Goal: Check status

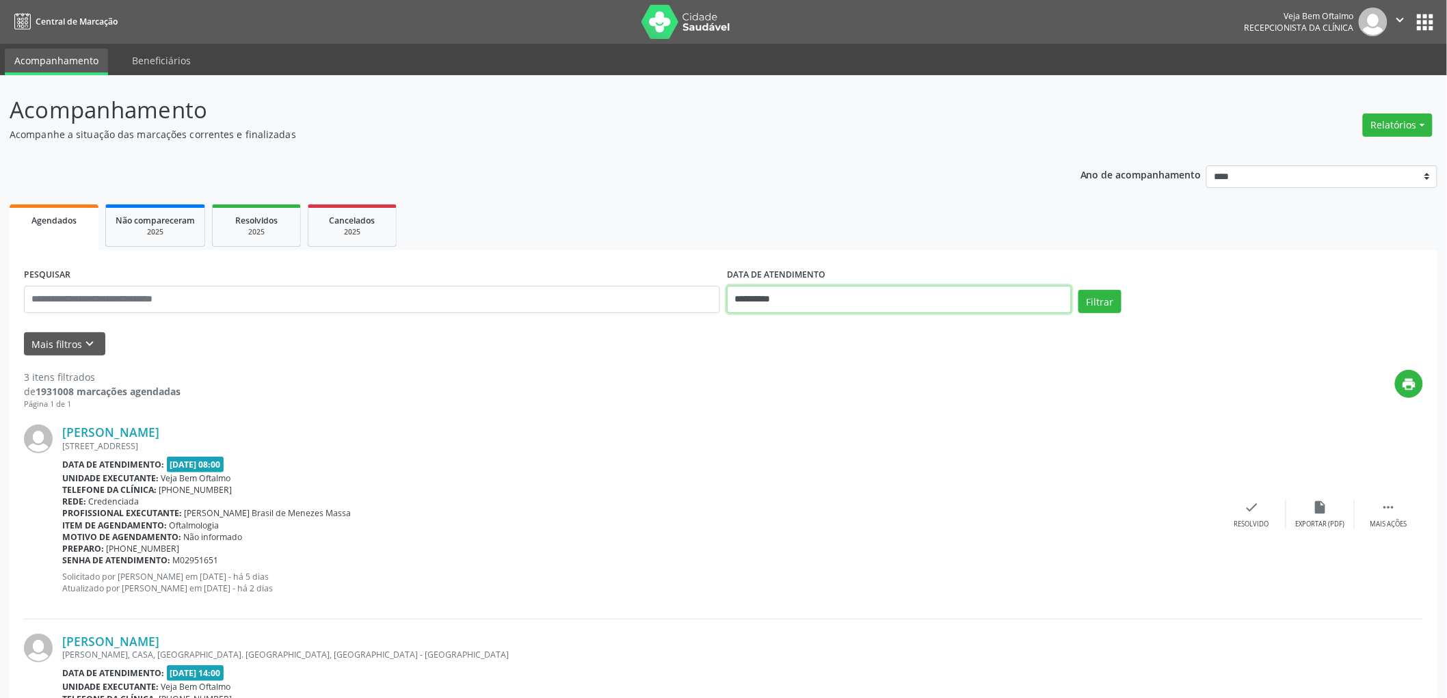
click at [774, 300] on input "**********" at bounding box center [899, 299] width 345 height 27
click at [917, 331] on span at bounding box center [926, 325] width 23 height 23
select select "*"
click at [777, 448] on span "20" at bounding box center [772, 452] width 27 height 27
type input "**********"
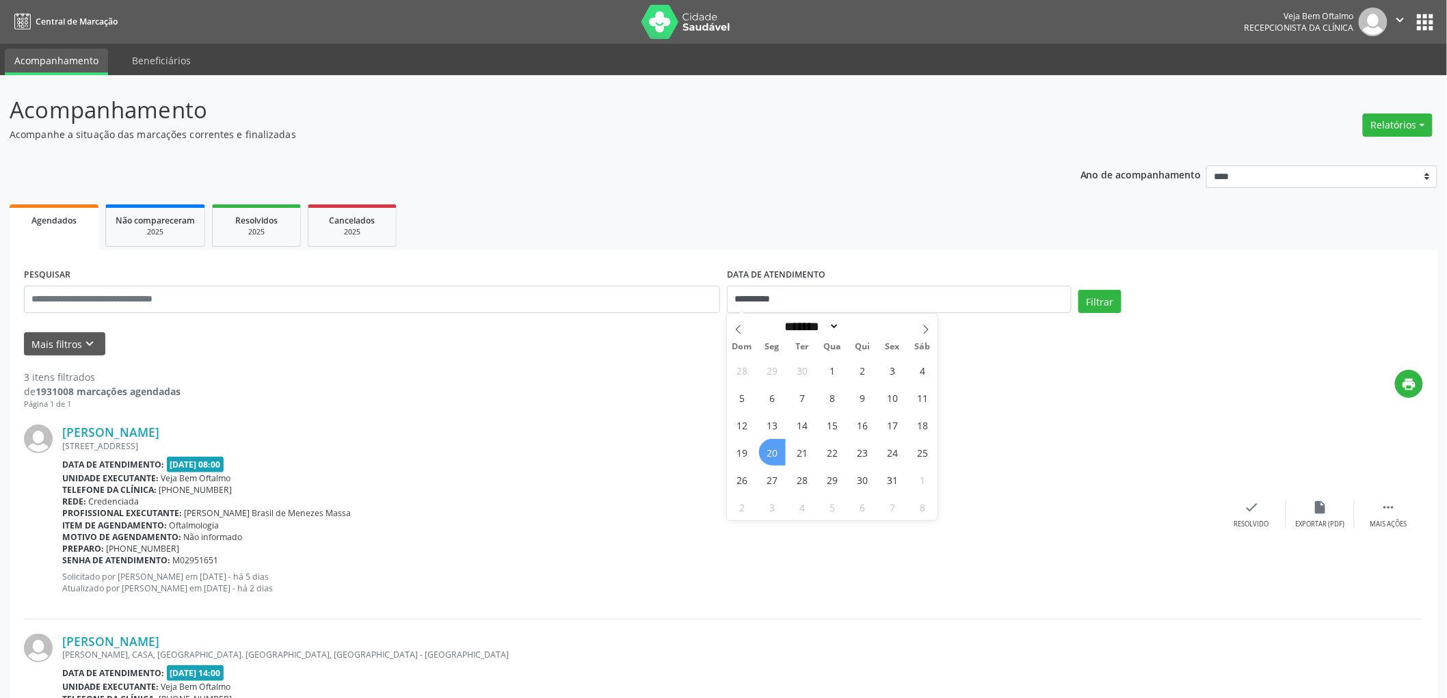
click at [777, 448] on span "20" at bounding box center [772, 452] width 27 height 27
click at [1107, 302] on button "Filtrar" at bounding box center [1100, 301] width 43 height 23
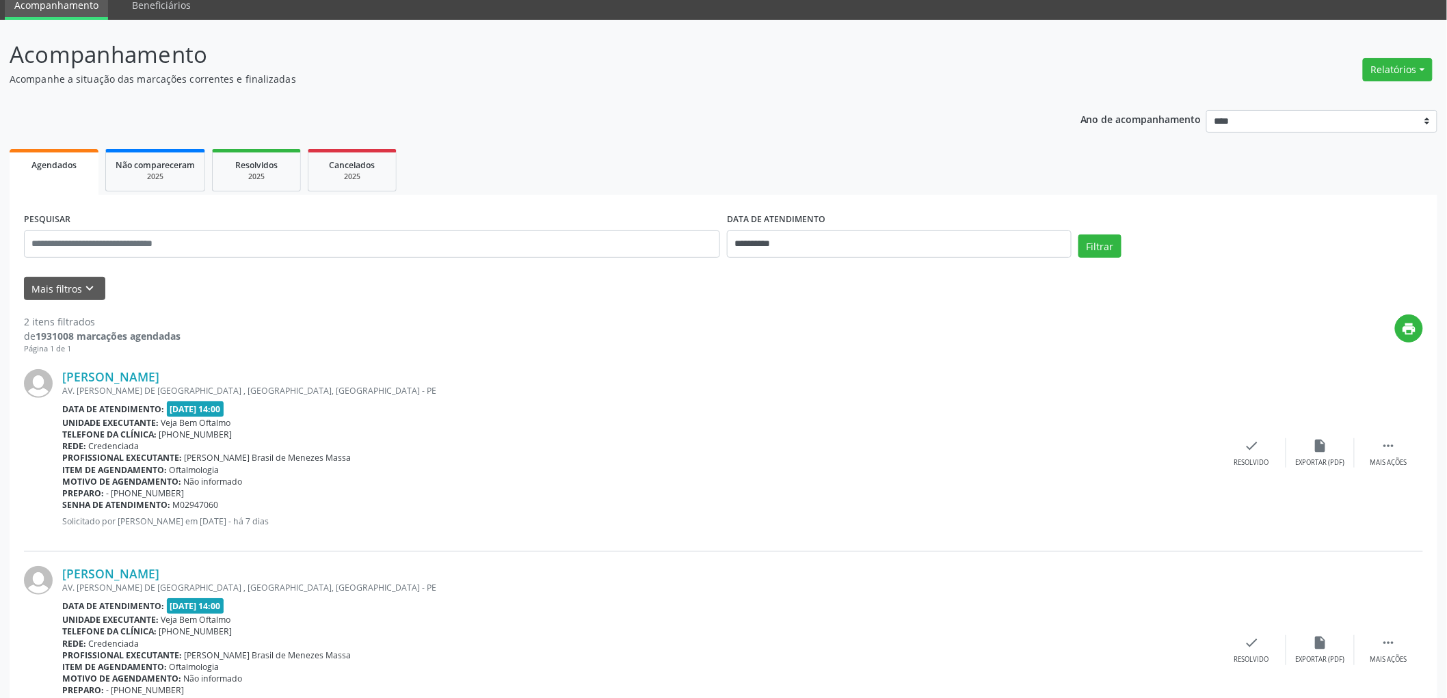
scroll to position [129, 0]
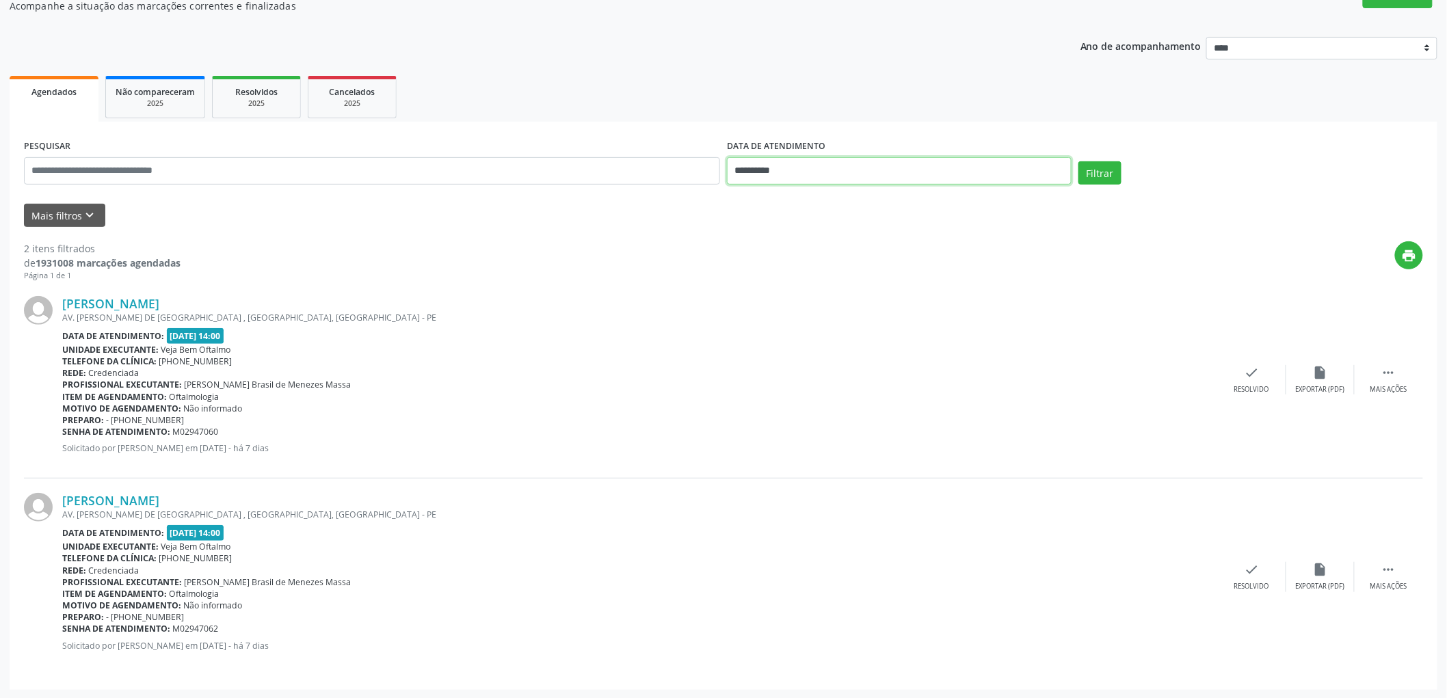
click at [789, 168] on input "**********" at bounding box center [899, 170] width 345 height 27
click at [774, 325] on span "20" at bounding box center [772, 324] width 27 height 27
type input "**********"
click at [773, 319] on span "20" at bounding box center [772, 324] width 27 height 27
click at [1104, 174] on button "Filtrar" at bounding box center [1100, 172] width 43 height 23
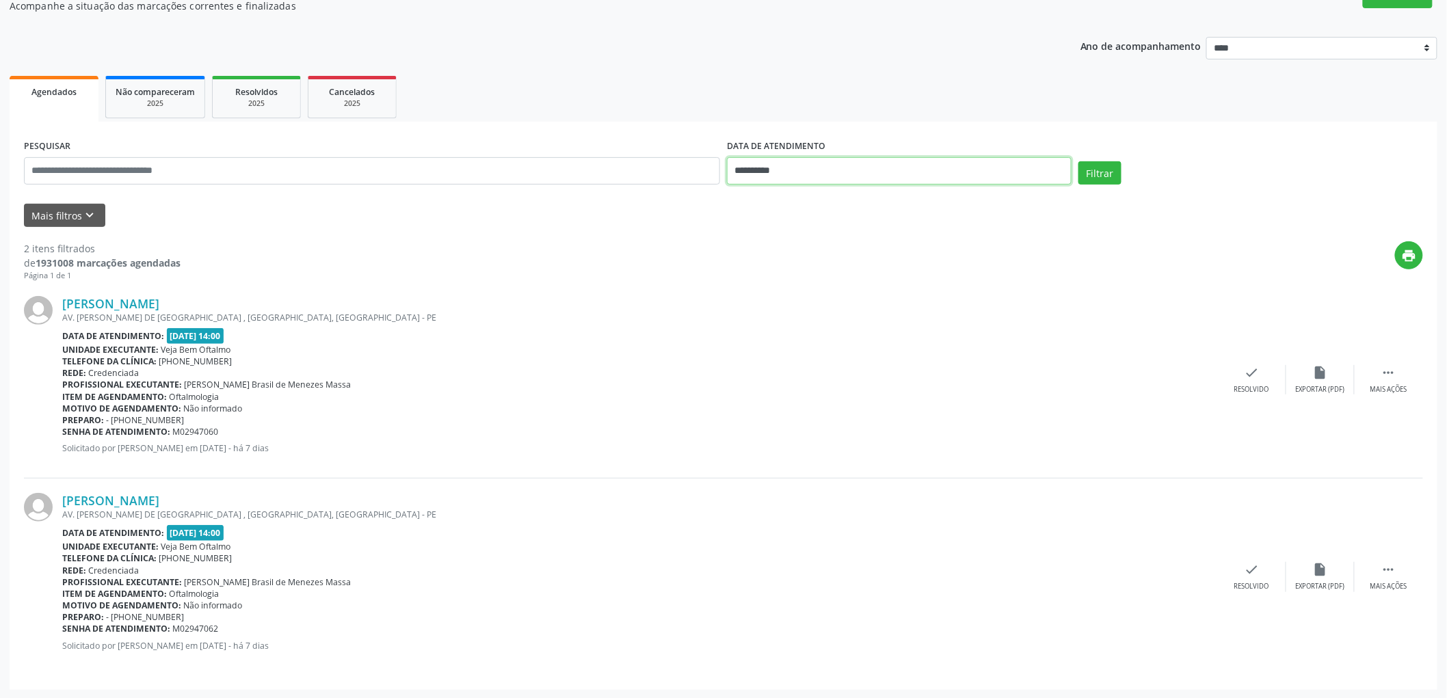
click at [759, 169] on input "**********" at bounding box center [899, 170] width 345 height 27
click at [767, 326] on span "20" at bounding box center [772, 324] width 27 height 27
type input "**********"
click at [767, 326] on span "20" at bounding box center [772, 324] width 27 height 27
click at [1110, 161] on button "Filtrar" at bounding box center [1100, 172] width 43 height 23
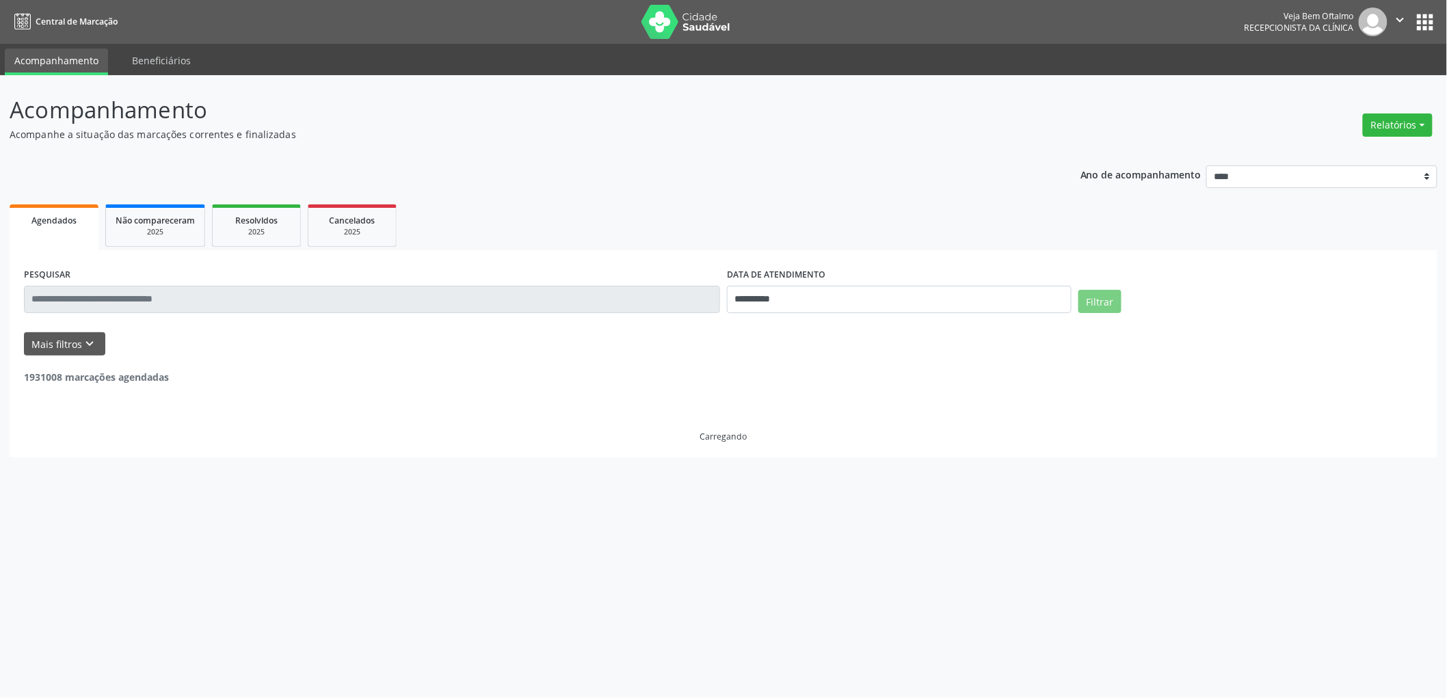
scroll to position [0, 0]
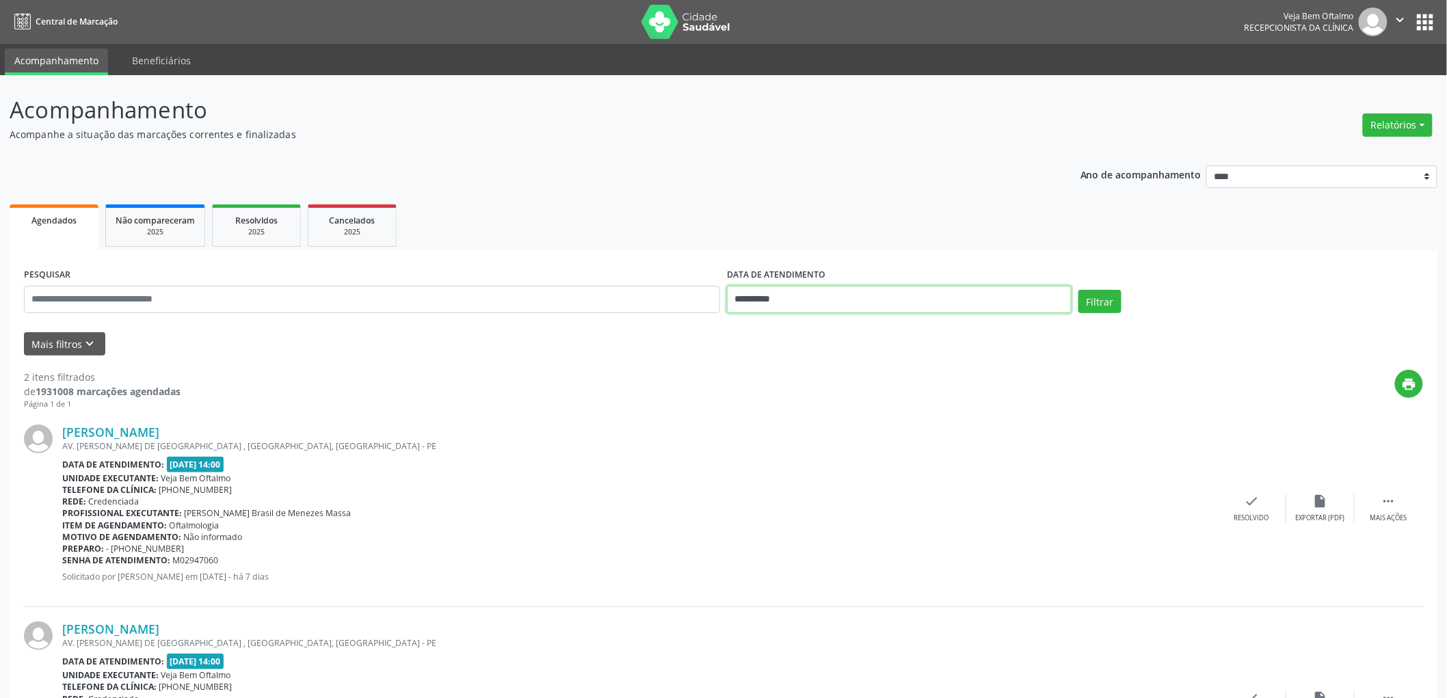
click at [822, 292] on input "**********" at bounding box center [899, 299] width 345 height 27
drag, startPoint x: 744, startPoint y: 326, endPoint x: 748, endPoint y: 336, distance: 11.1
click at [744, 326] on span at bounding box center [738, 325] width 23 height 23
select select "*"
click at [829, 479] on span "1" at bounding box center [832, 480] width 27 height 27
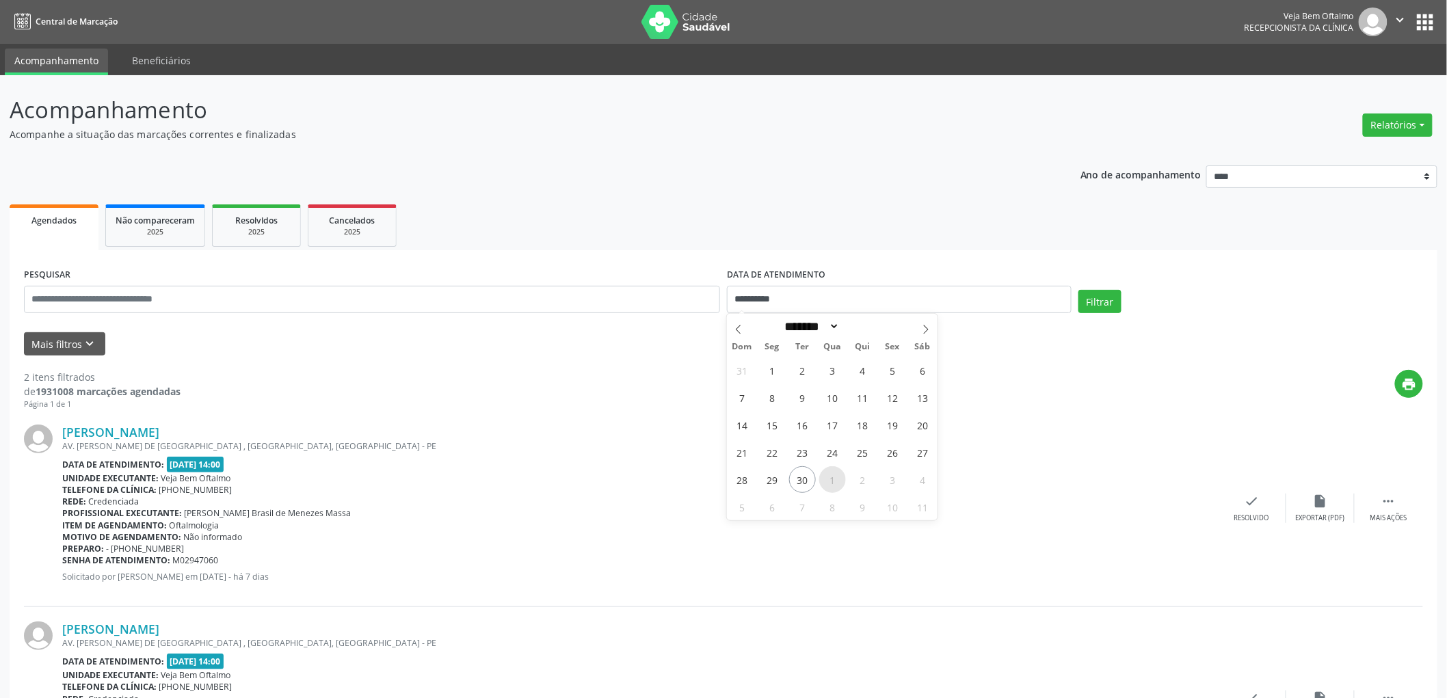
type input "**********"
click at [829, 479] on span "1" at bounding box center [832, 480] width 27 height 27
click at [1083, 291] on button "Filtrar" at bounding box center [1100, 301] width 43 height 23
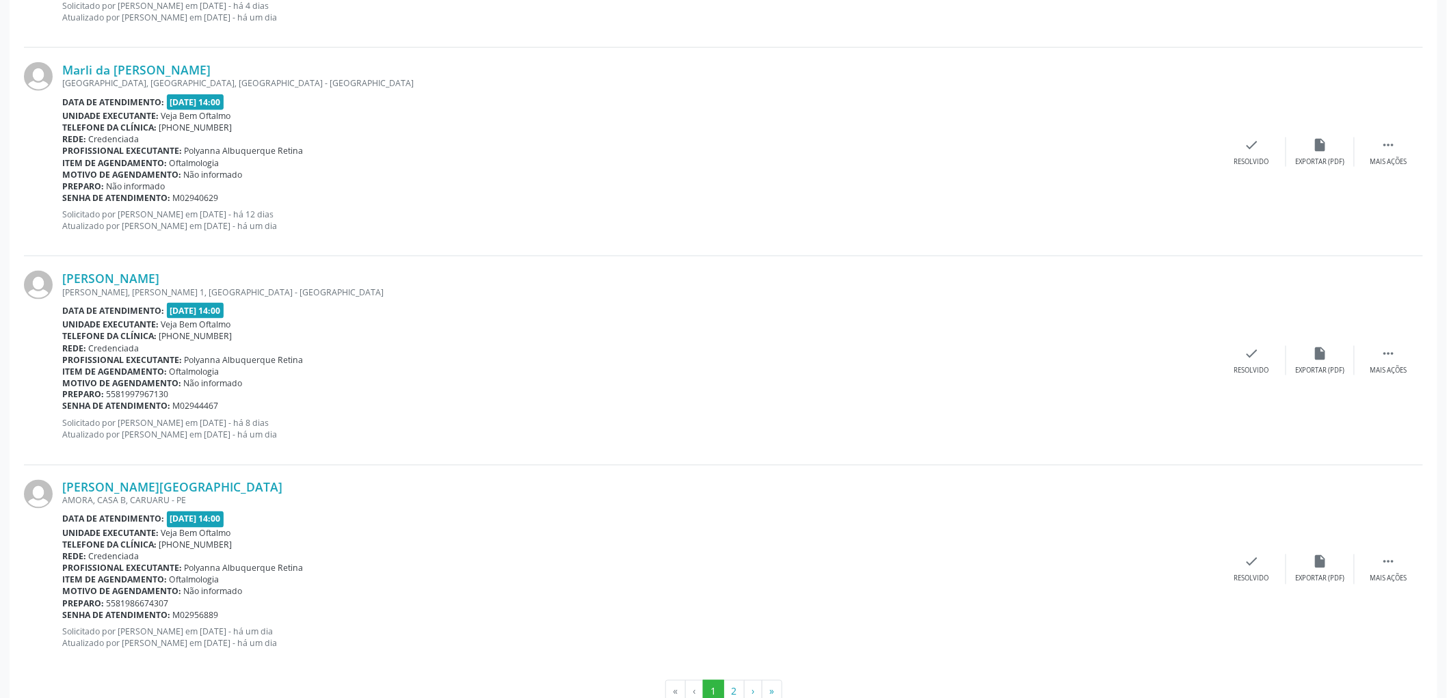
scroll to position [2908, 0]
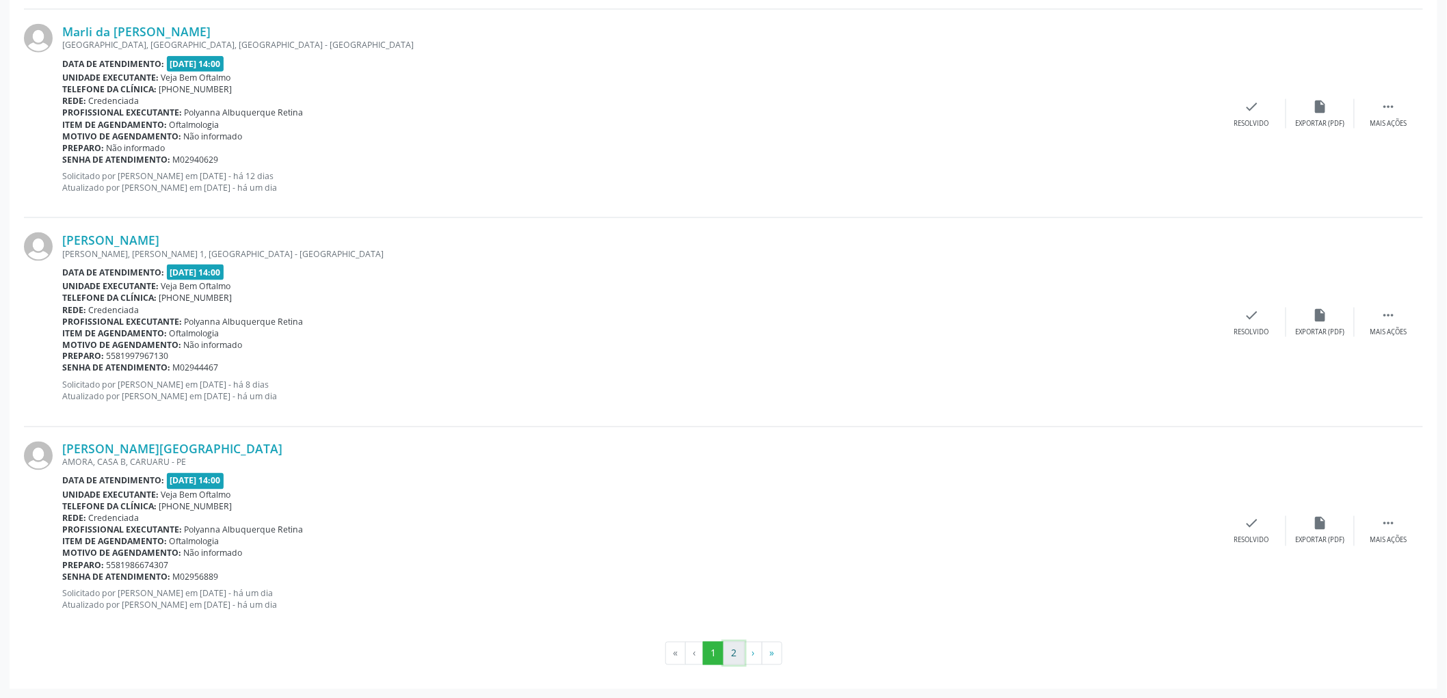
click at [730, 655] on button "2" at bounding box center [734, 653] width 21 height 23
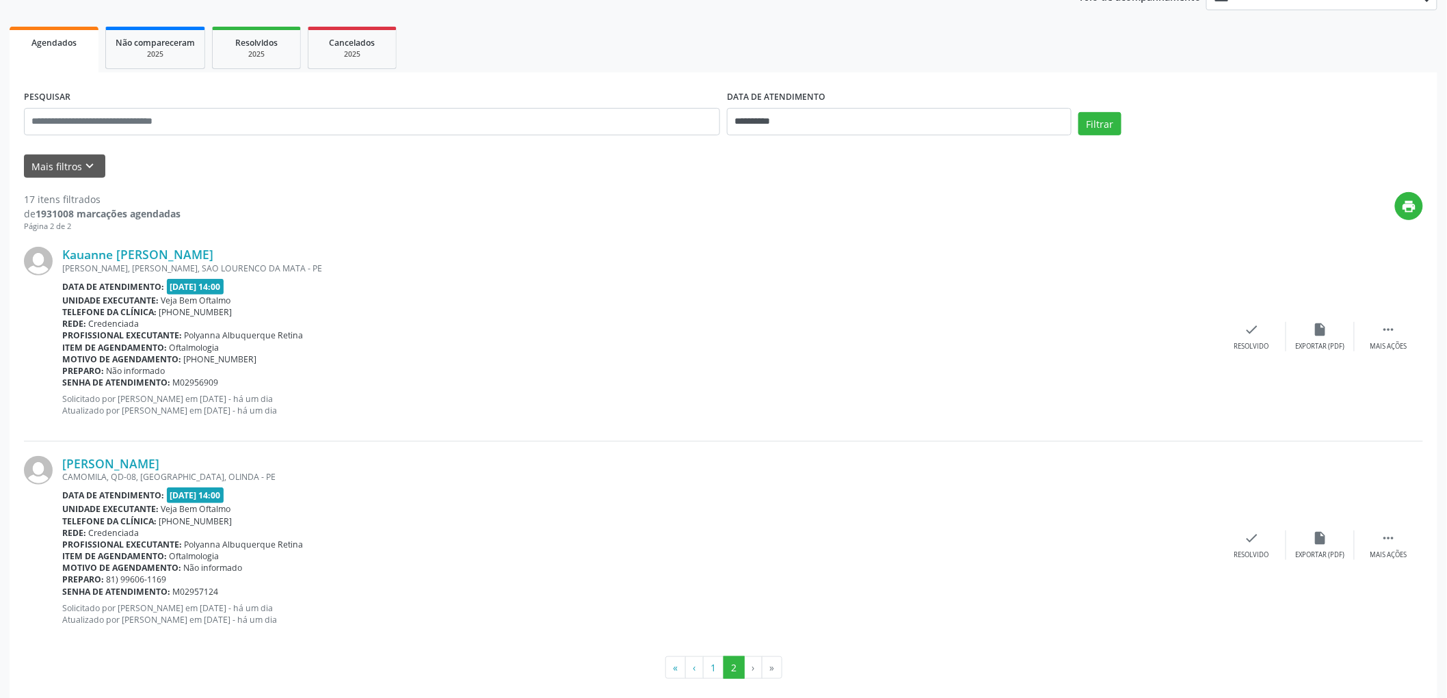
scroll to position [192, 0]
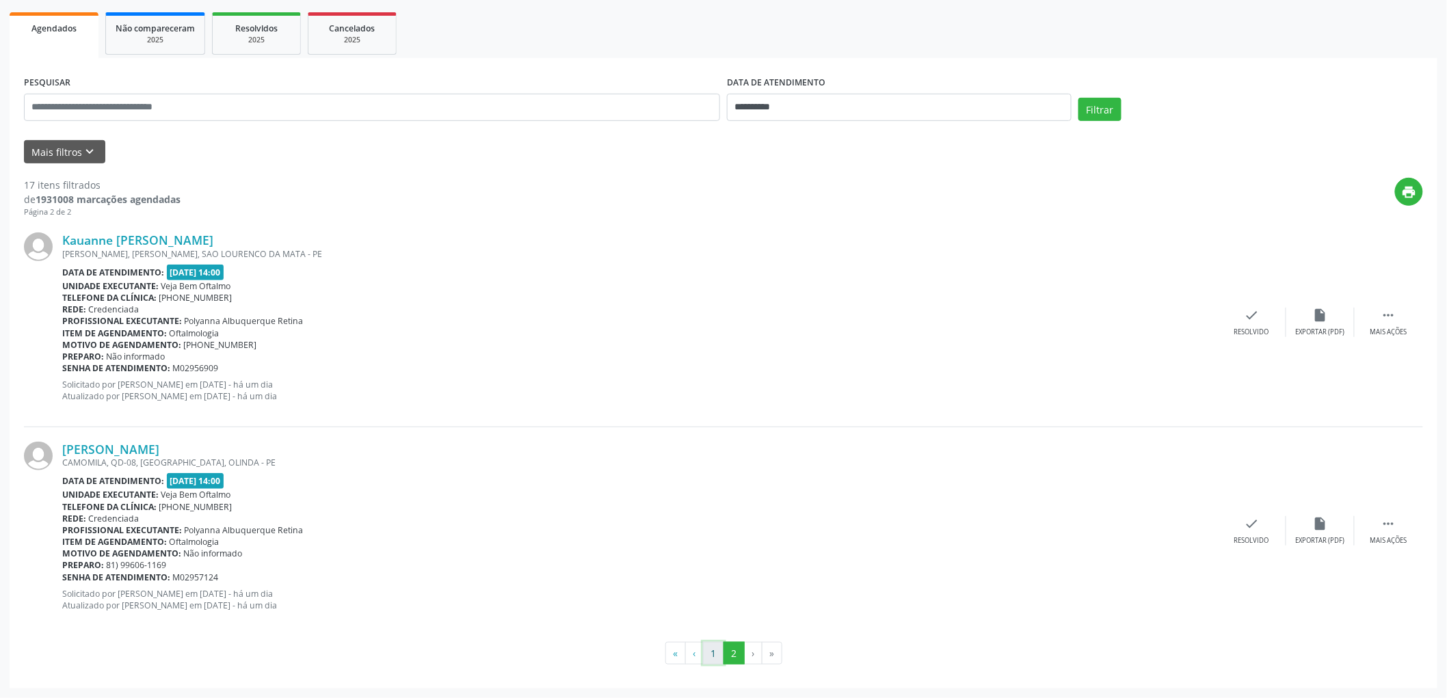
click at [711, 653] on button "1" at bounding box center [713, 653] width 21 height 23
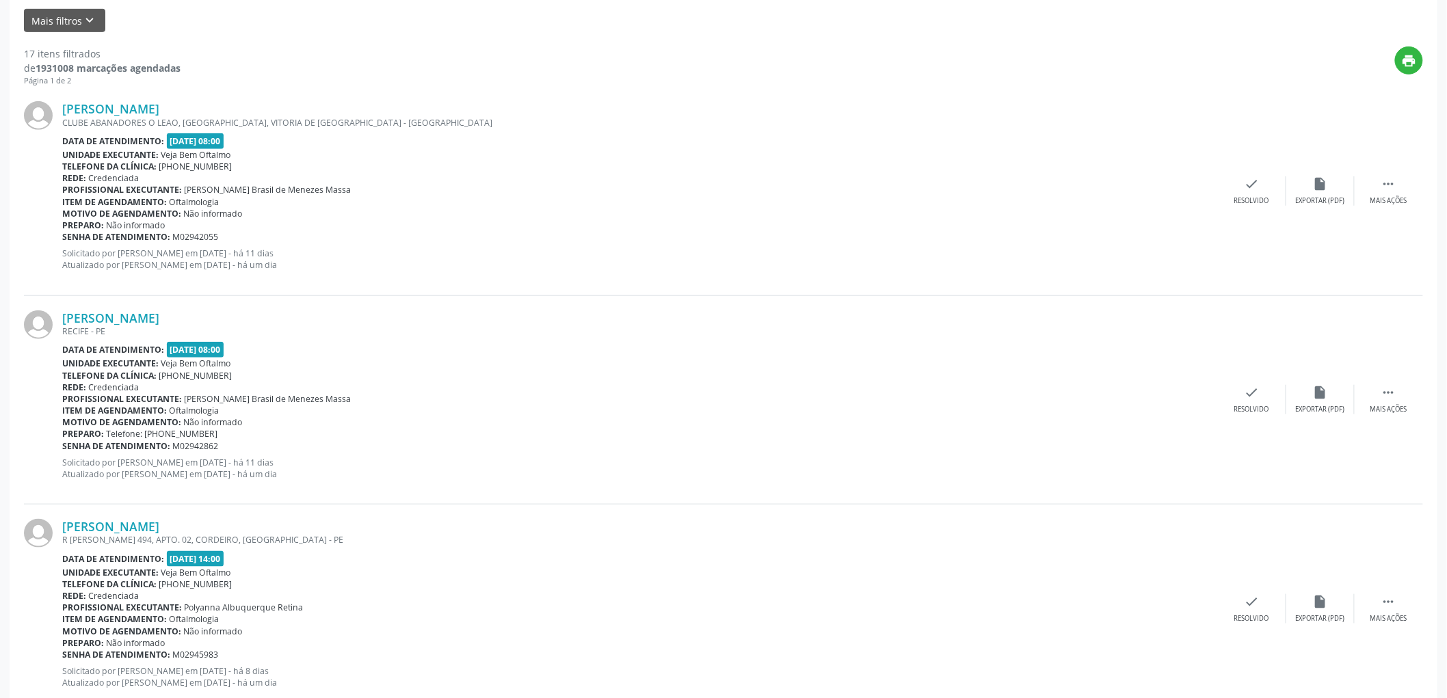
scroll to position [228, 0]
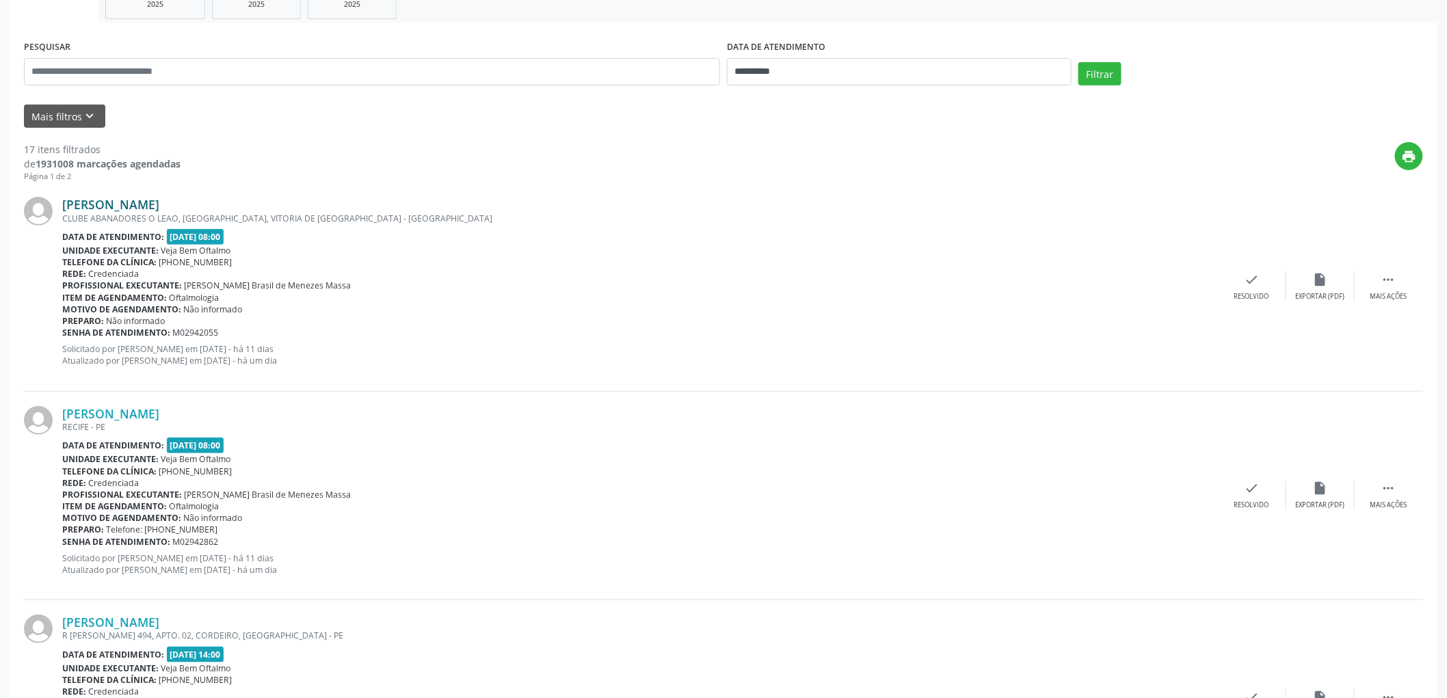
click at [159, 207] on link "[PERSON_NAME]" at bounding box center [110, 204] width 97 height 15
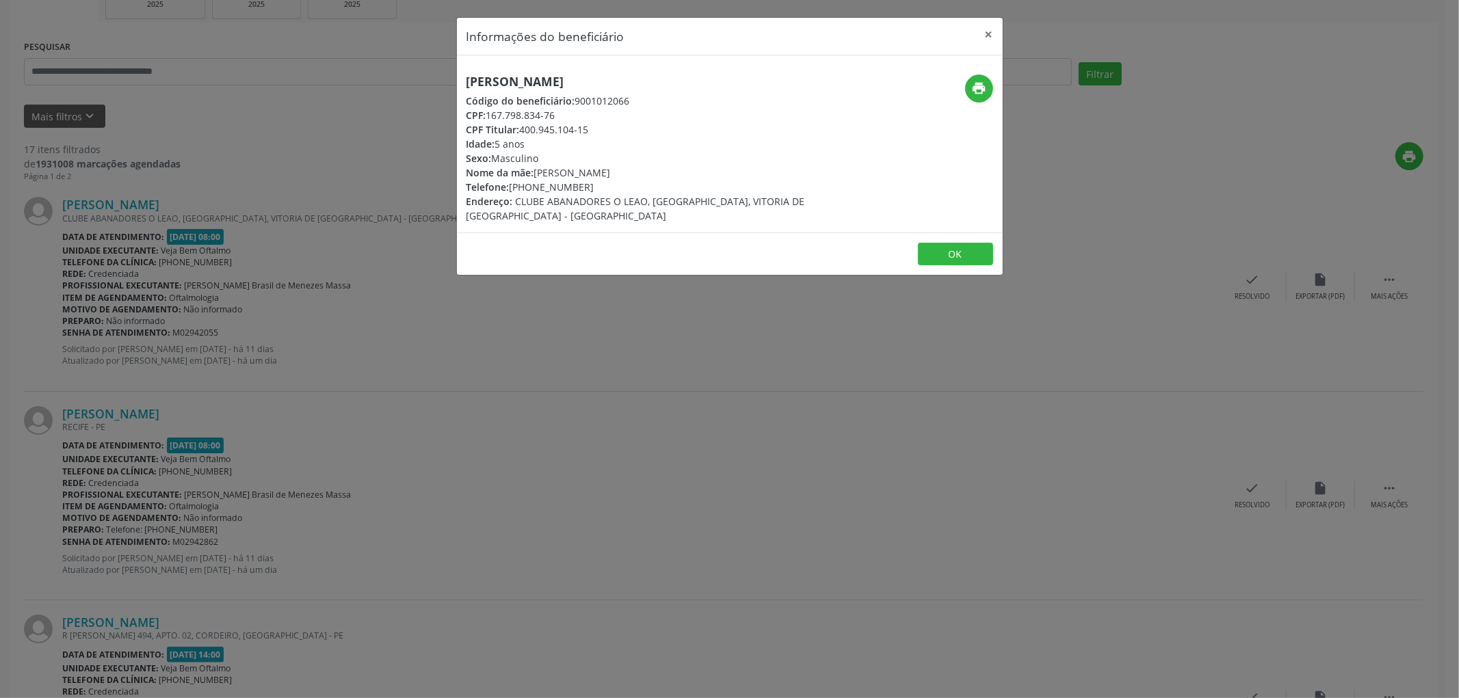
drag, startPoint x: 464, startPoint y: 80, endPoint x: 741, endPoint y: 79, distance: 277.7
click at [741, 79] on div "[PERSON_NAME] Código do beneficiário: 9001012066 CPF: 167.798.834-76 CPF Titula…" at bounding box center [639, 149] width 364 height 148
copy h5 "[PERSON_NAME]"
click at [947, 253] on button "OK" at bounding box center [955, 254] width 75 height 23
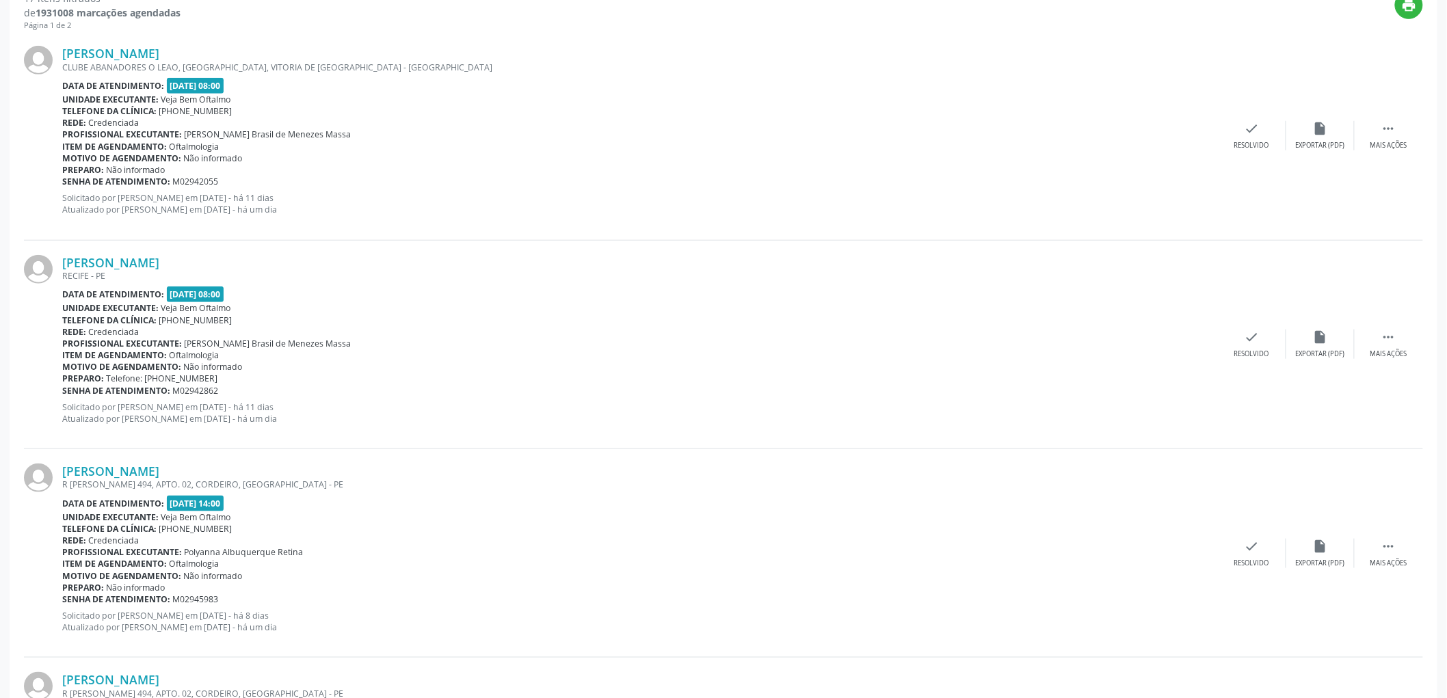
scroll to position [380, 0]
click at [159, 260] on link "[PERSON_NAME]" at bounding box center [110, 261] width 97 height 15
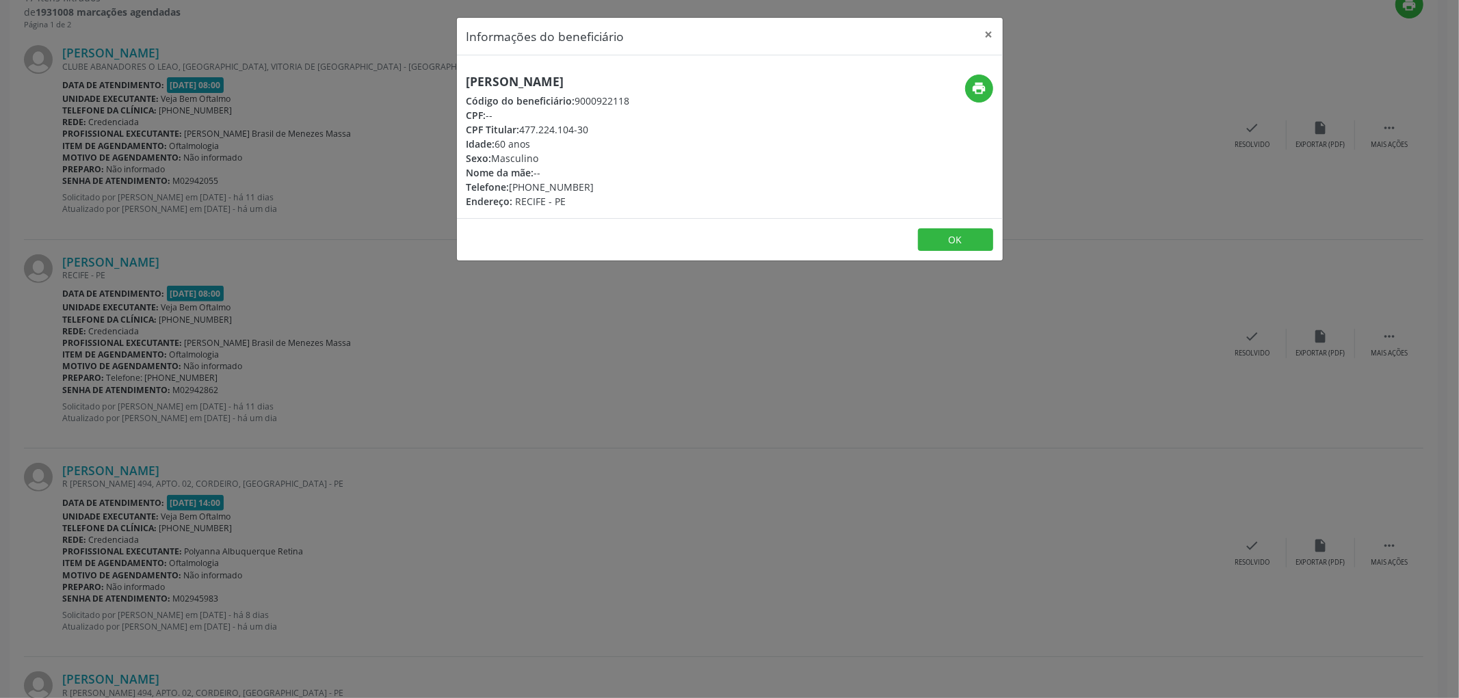
drag, startPoint x: 625, startPoint y: 77, endPoint x: 445, endPoint y: 73, distance: 179.9
click at [445, 73] on div "Informações do beneficiário × [PERSON_NAME] Código do beneficiário: 9000922118 …" at bounding box center [729, 349] width 1459 height 698
copy h5 "[PERSON_NAME]"
click at [955, 244] on button "OK" at bounding box center [955, 239] width 75 height 23
